Goal: Find specific page/section: Find specific page/section

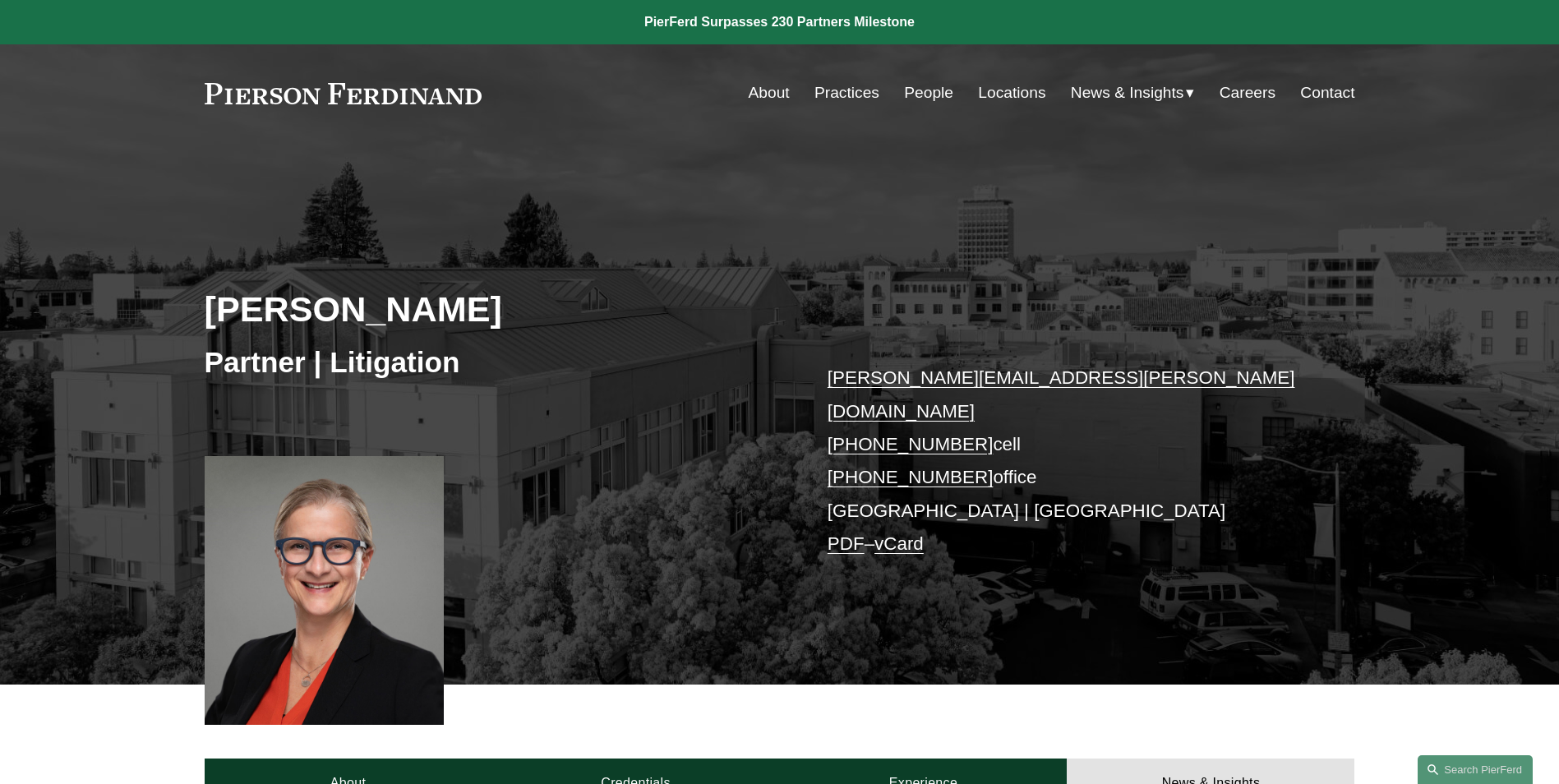
click at [923, 98] on link "People" at bounding box center [928, 92] width 49 height 31
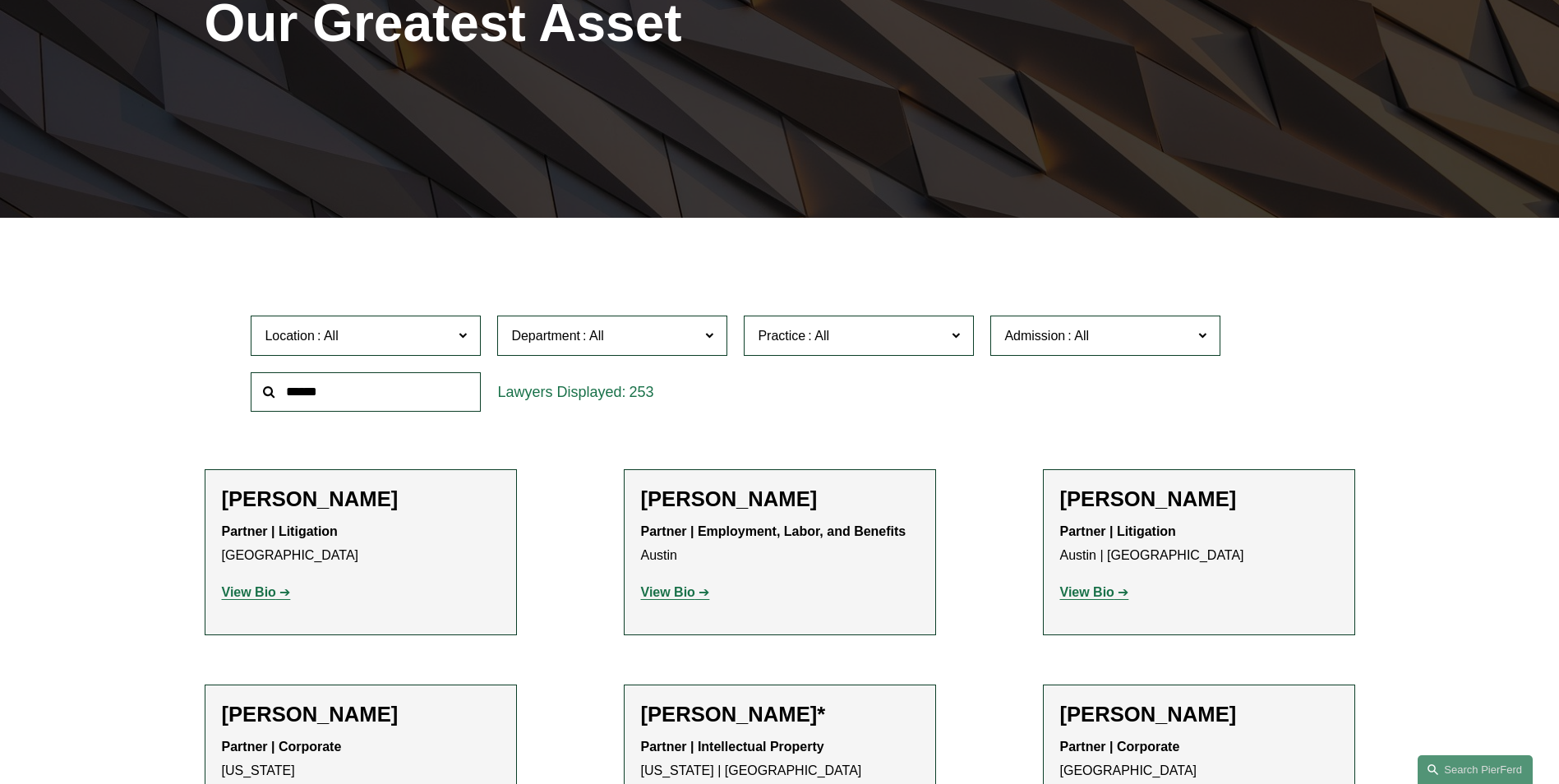
scroll to position [329, 0]
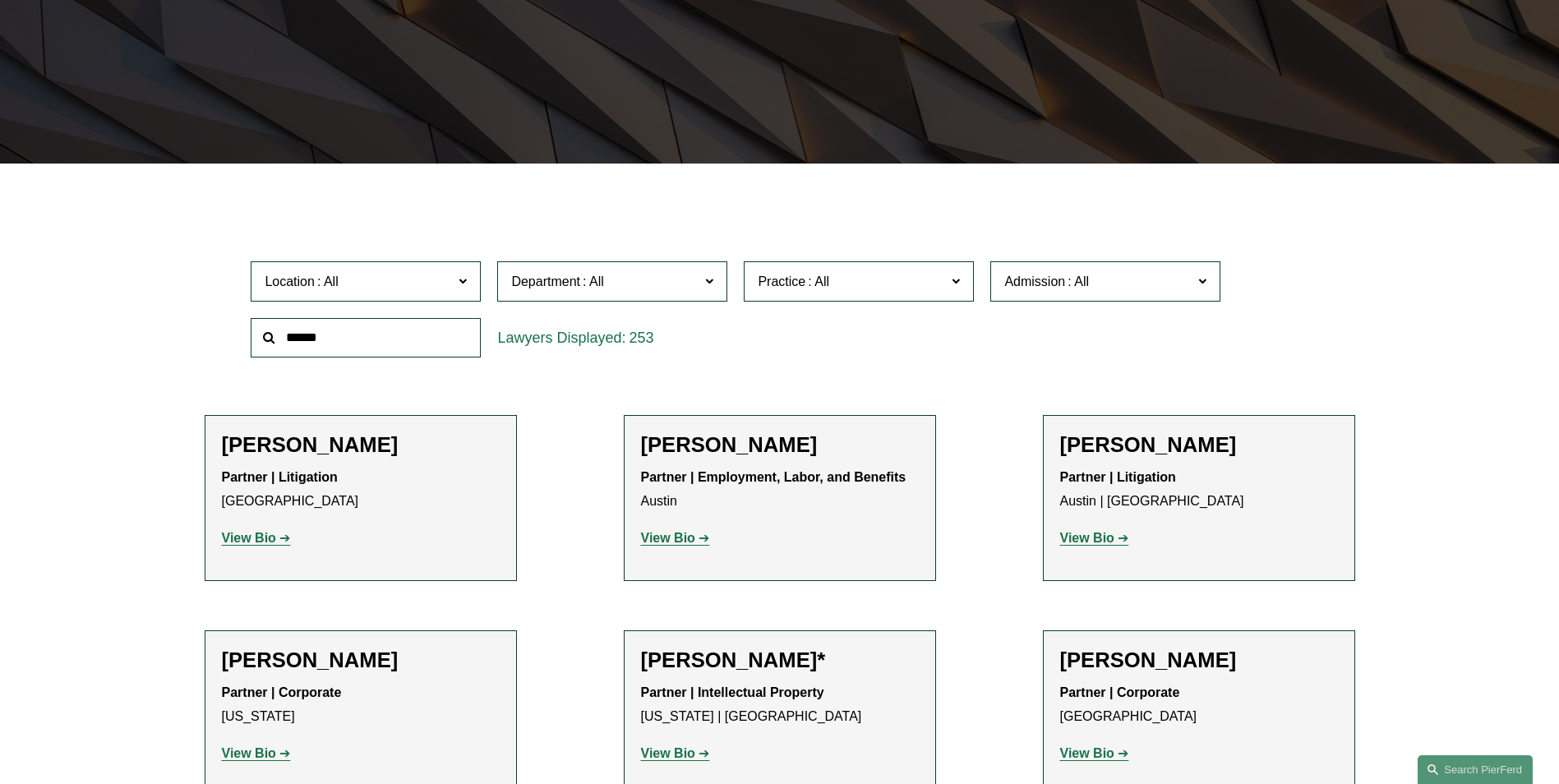
click at [393, 352] on input "text" at bounding box center [365, 338] width 230 height 40
type input "*********"
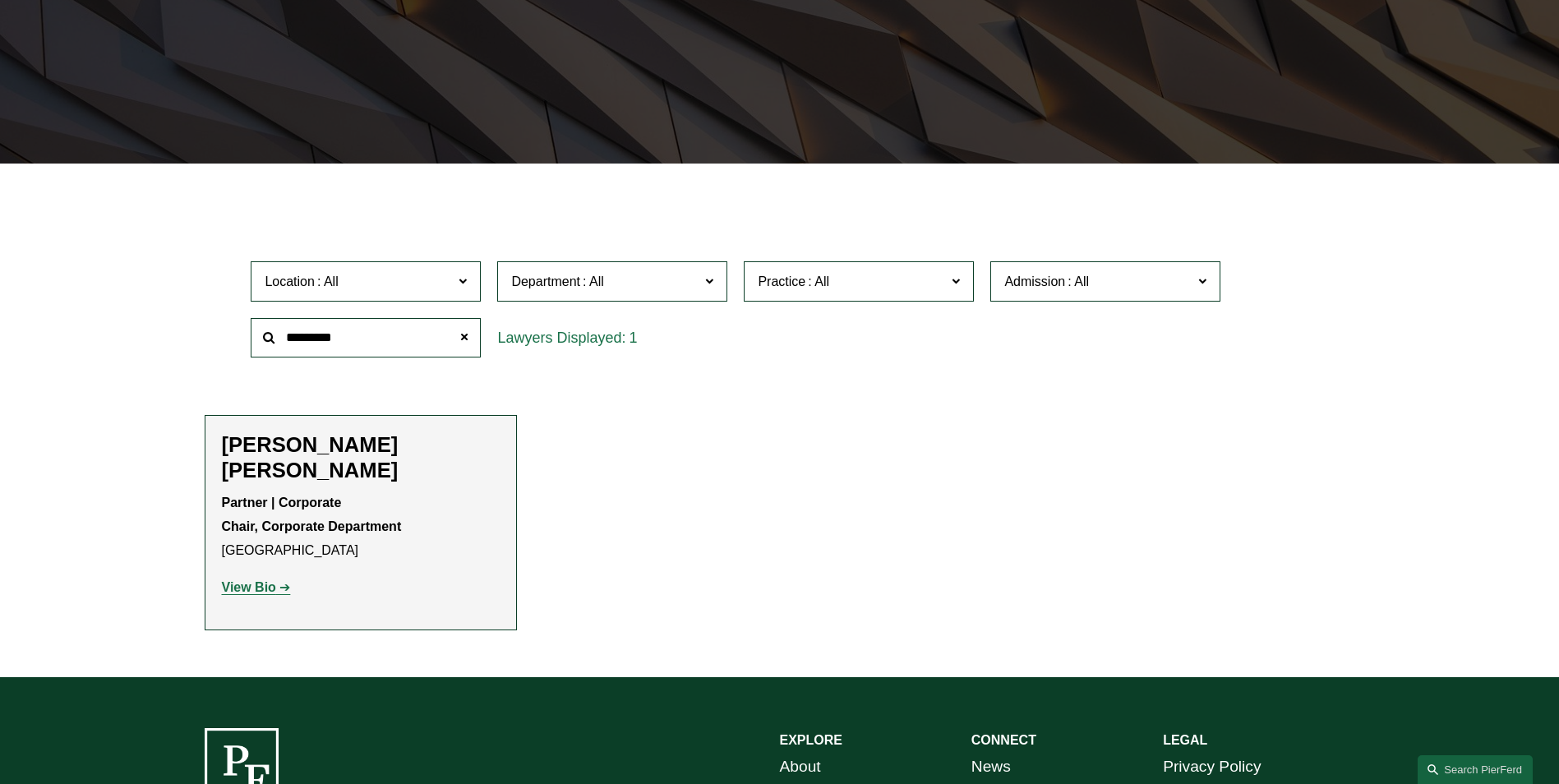
click at [254, 580] on strong "View Bio" at bounding box center [249, 587] width 54 height 14
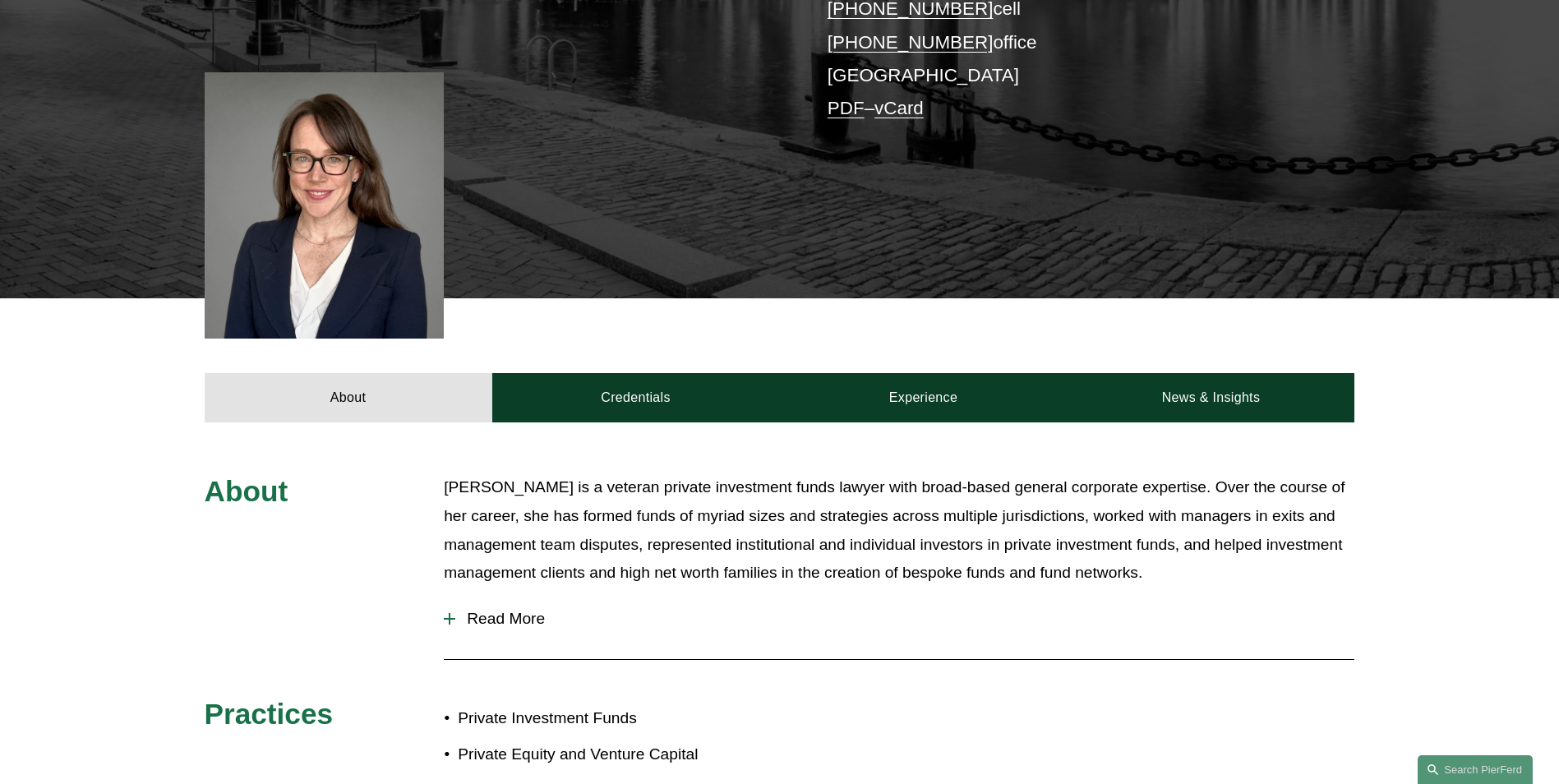
scroll to position [493, 0]
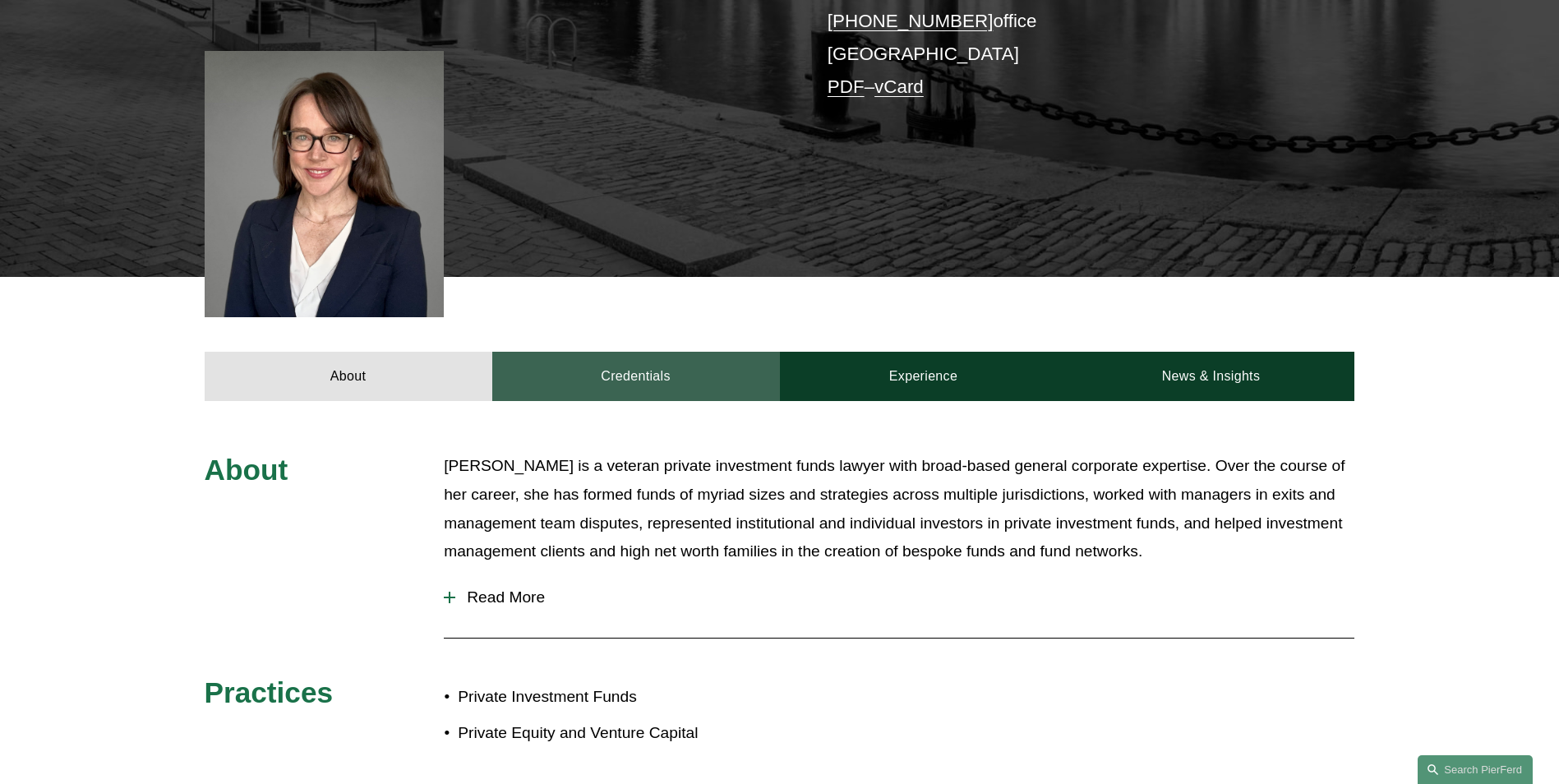
click at [658, 351] on link "Credentials" at bounding box center [635, 375] width 288 height 49
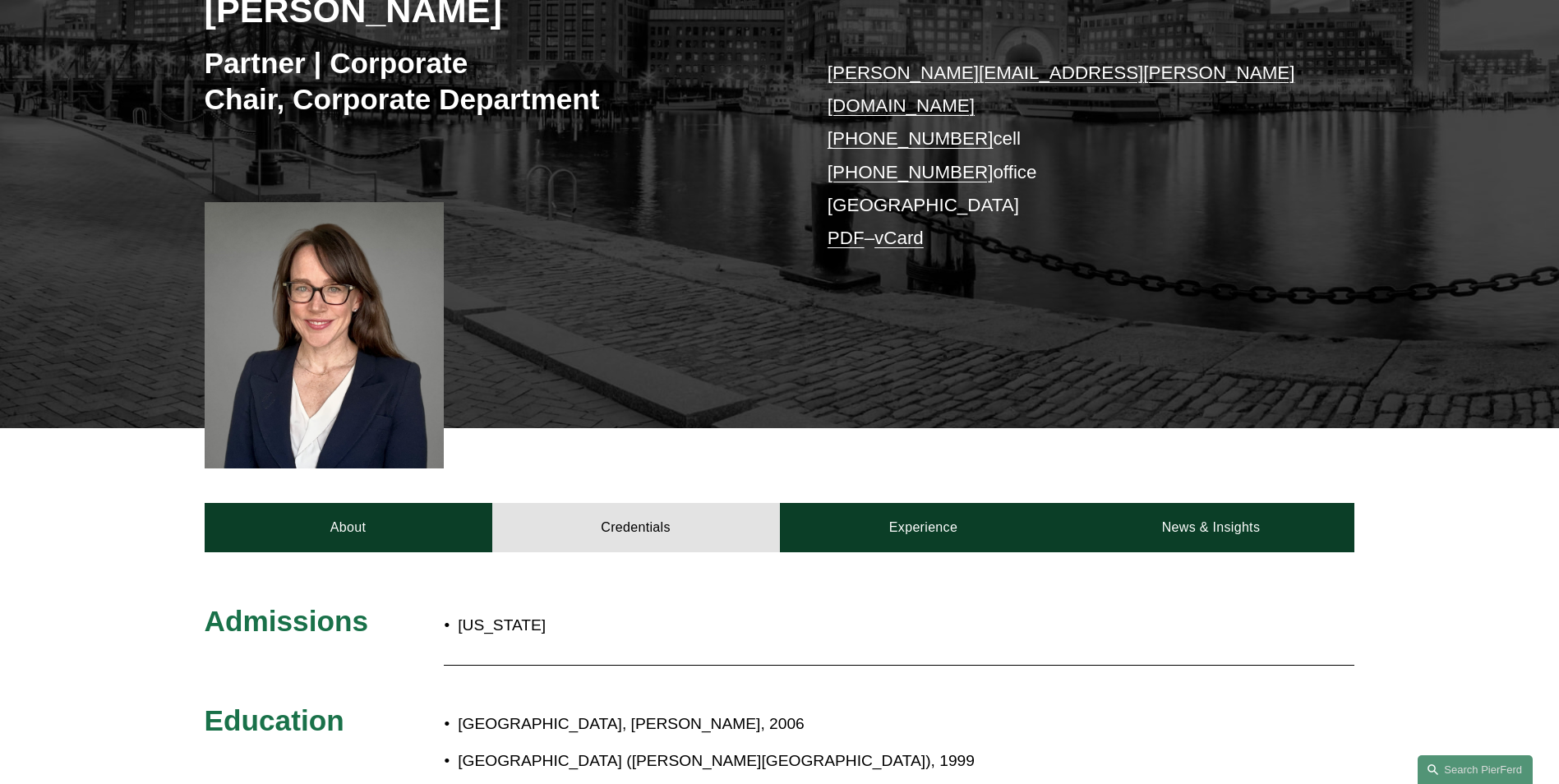
scroll to position [329, 0]
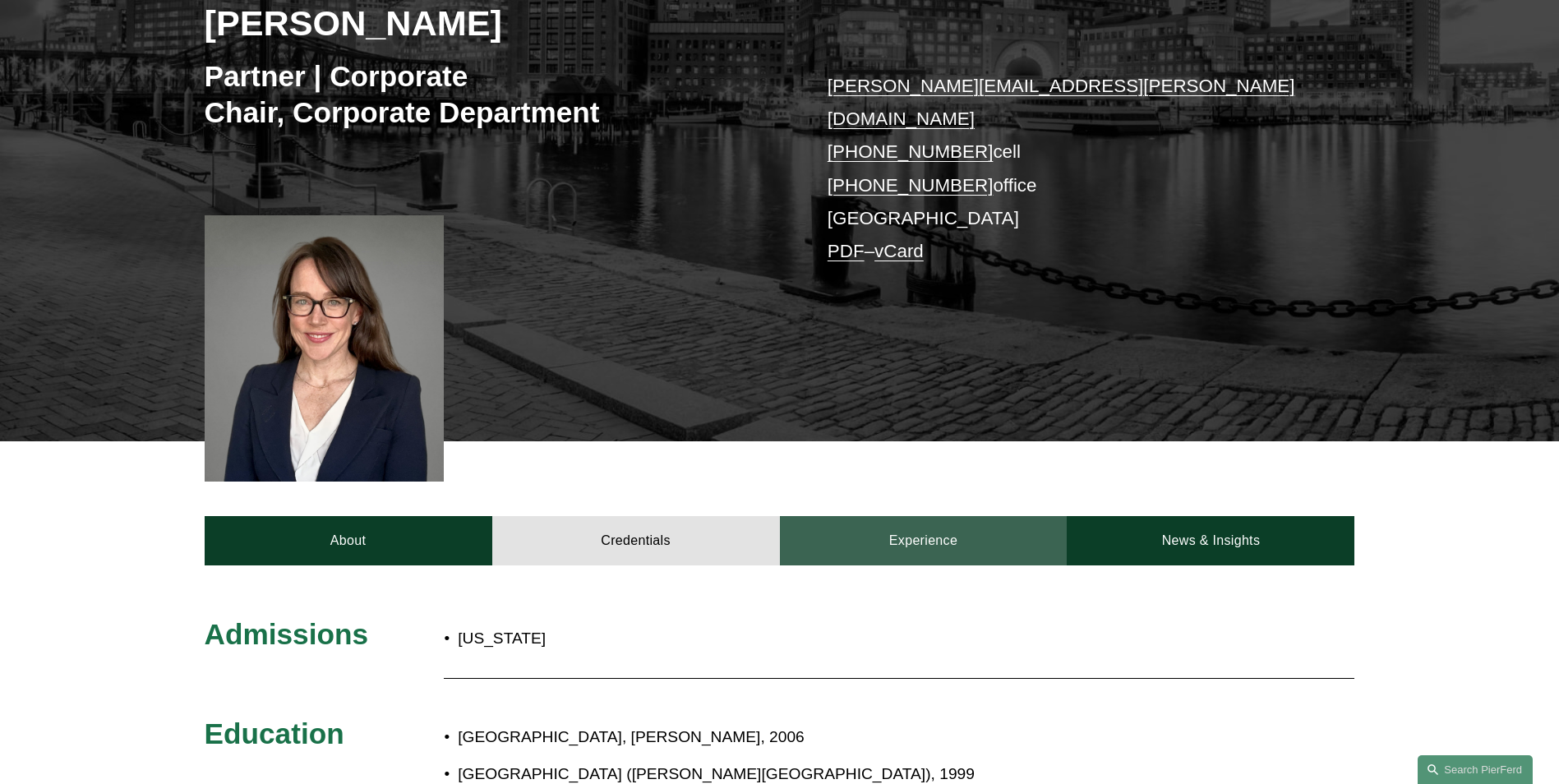
click at [918, 516] on link "Experience" at bounding box center [923, 540] width 288 height 49
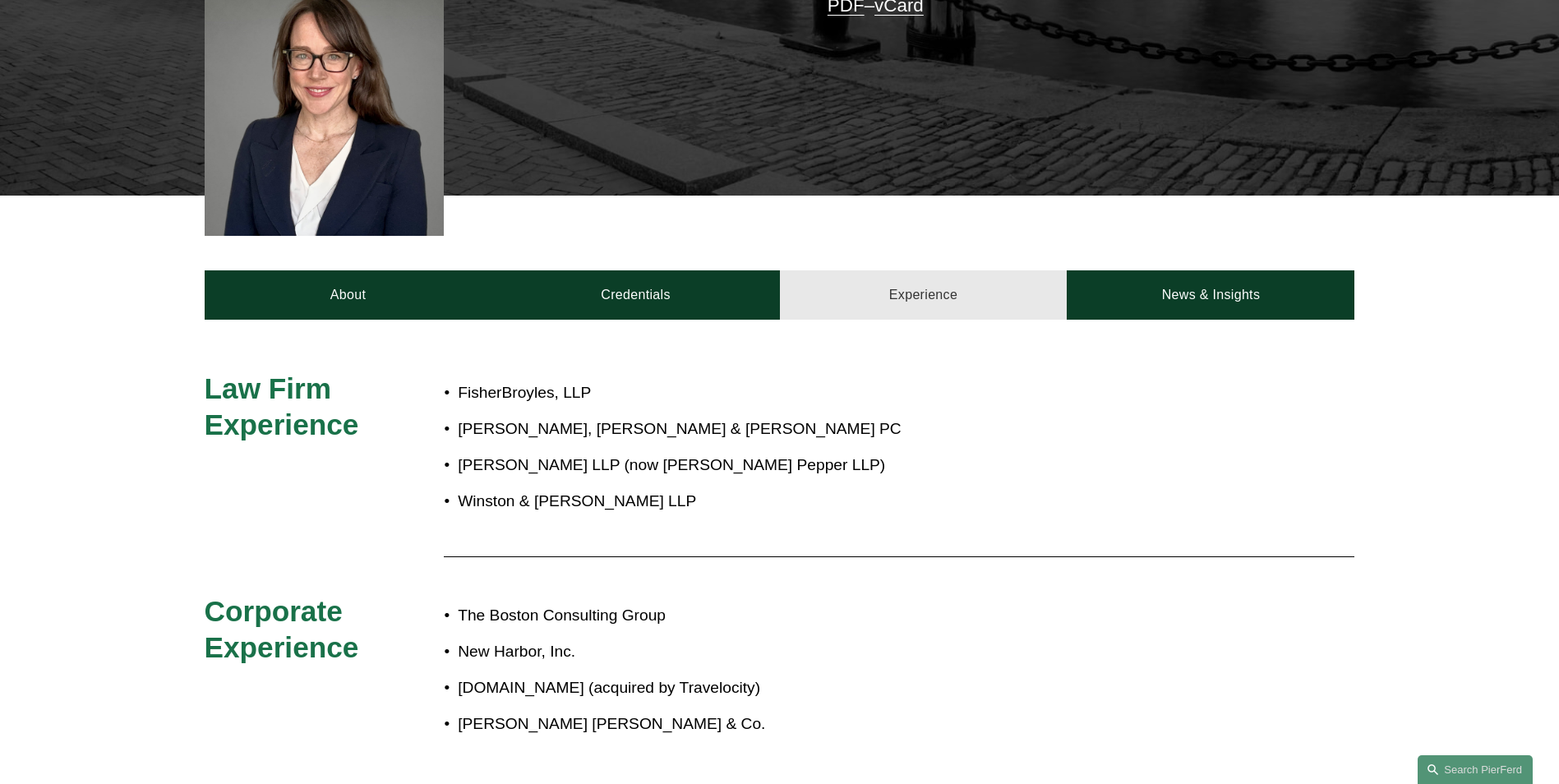
scroll to position [575, 0]
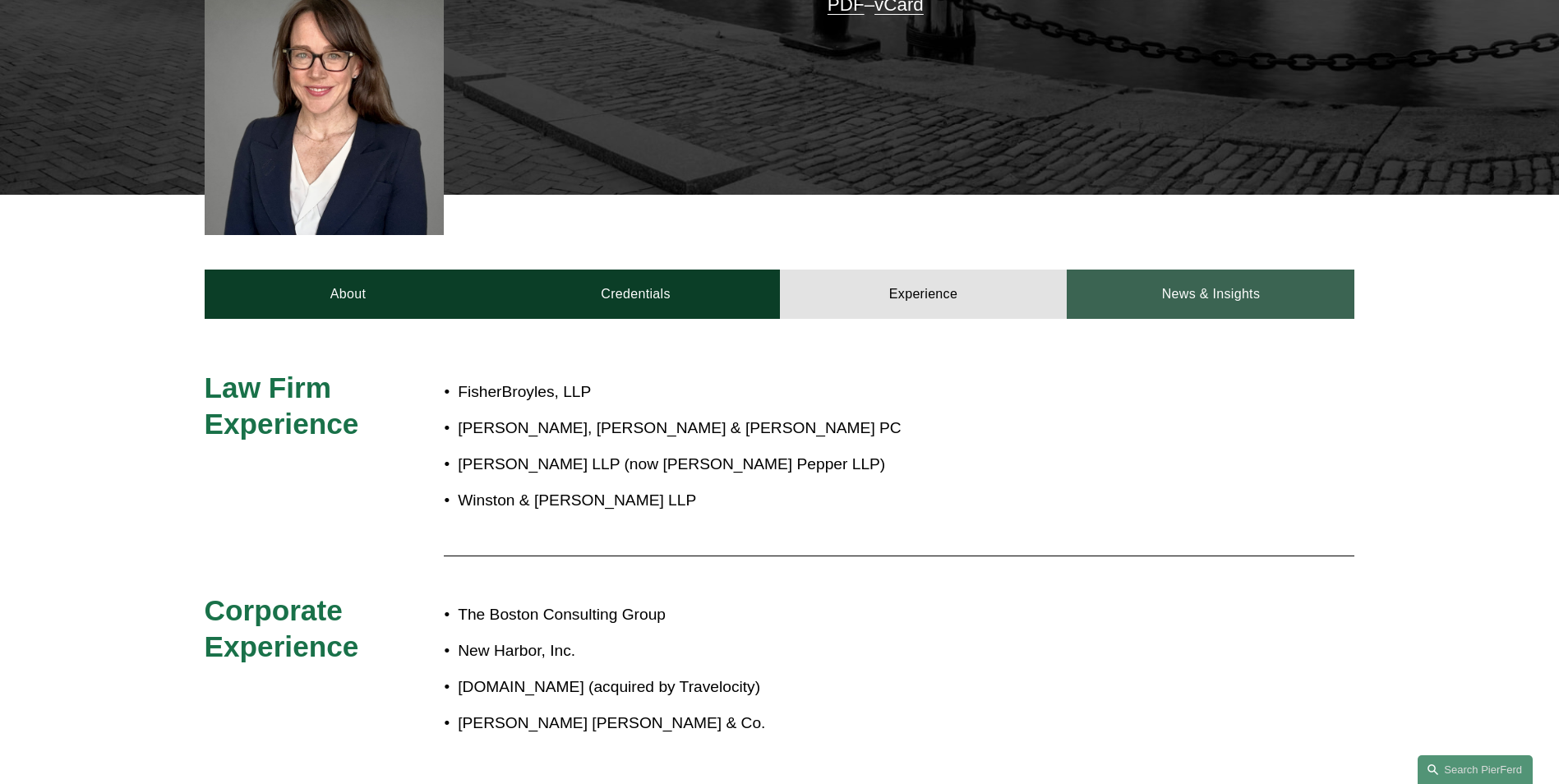
click at [1166, 269] on link "News & Insights" at bounding box center [1210, 293] width 288 height 49
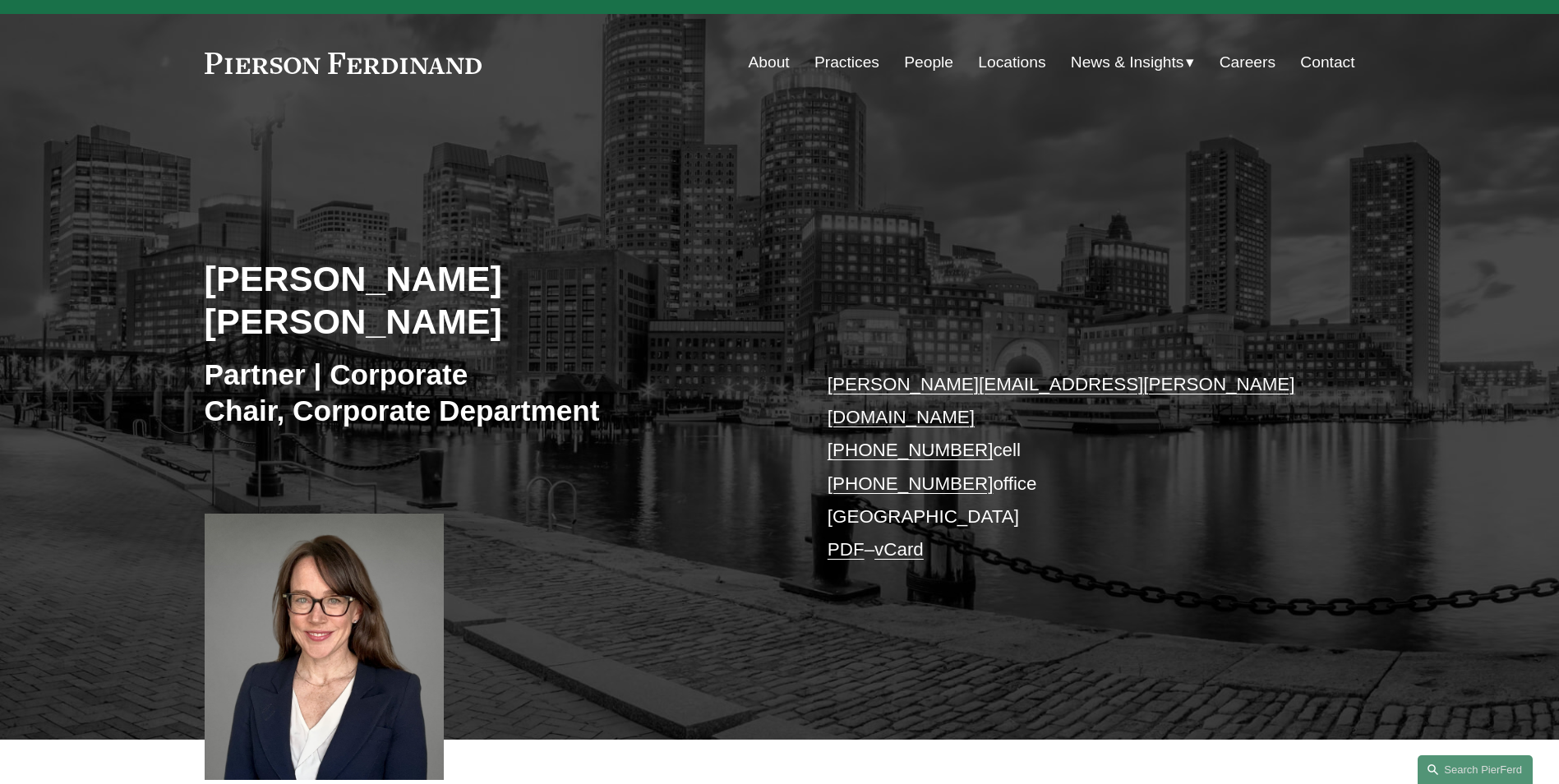
scroll to position [0, 0]
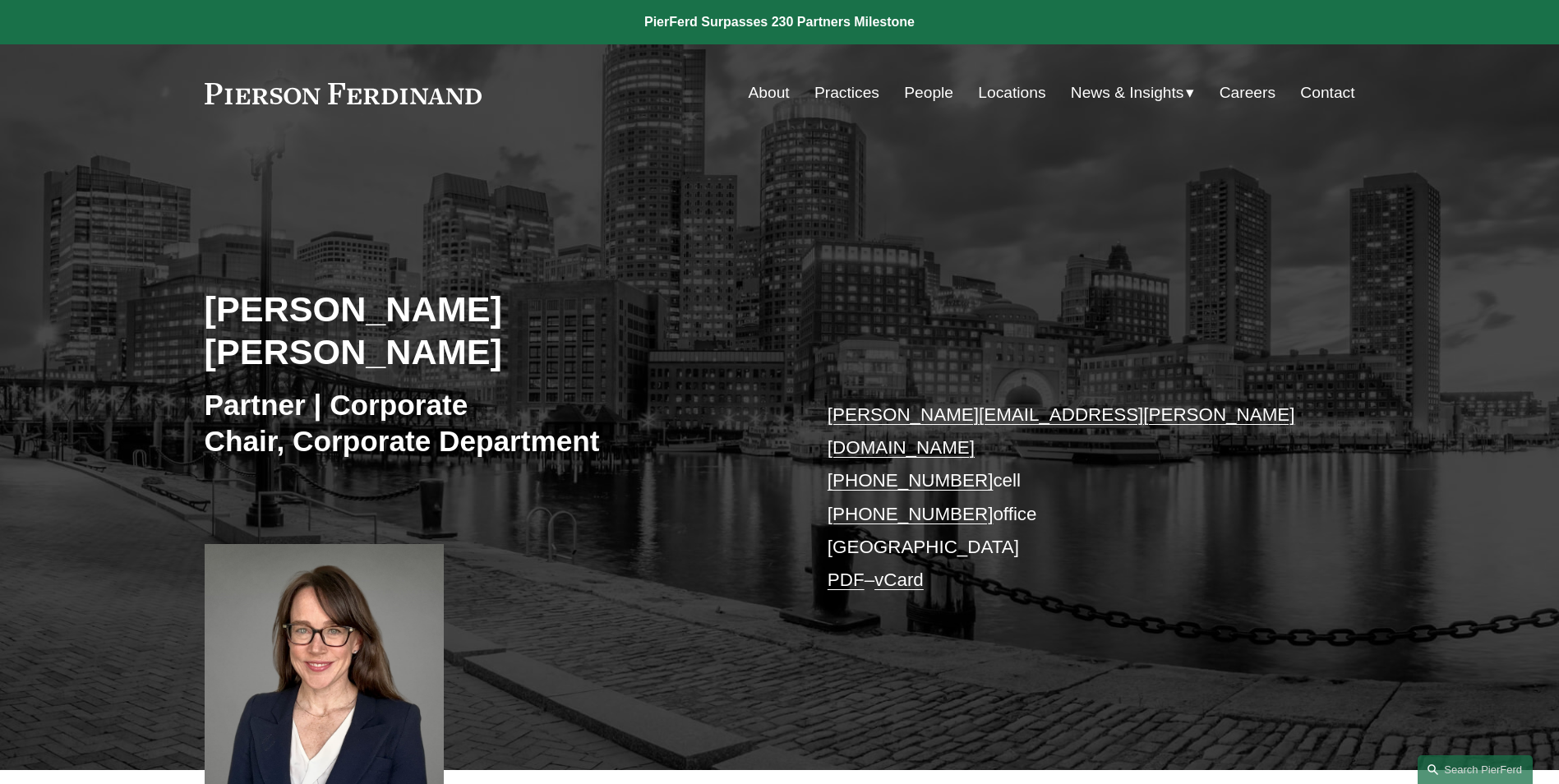
click at [836, 569] on link "PDF" at bounding box center [846, 579] width 37 height 20
